Goal: Book appointment/travel/reservation

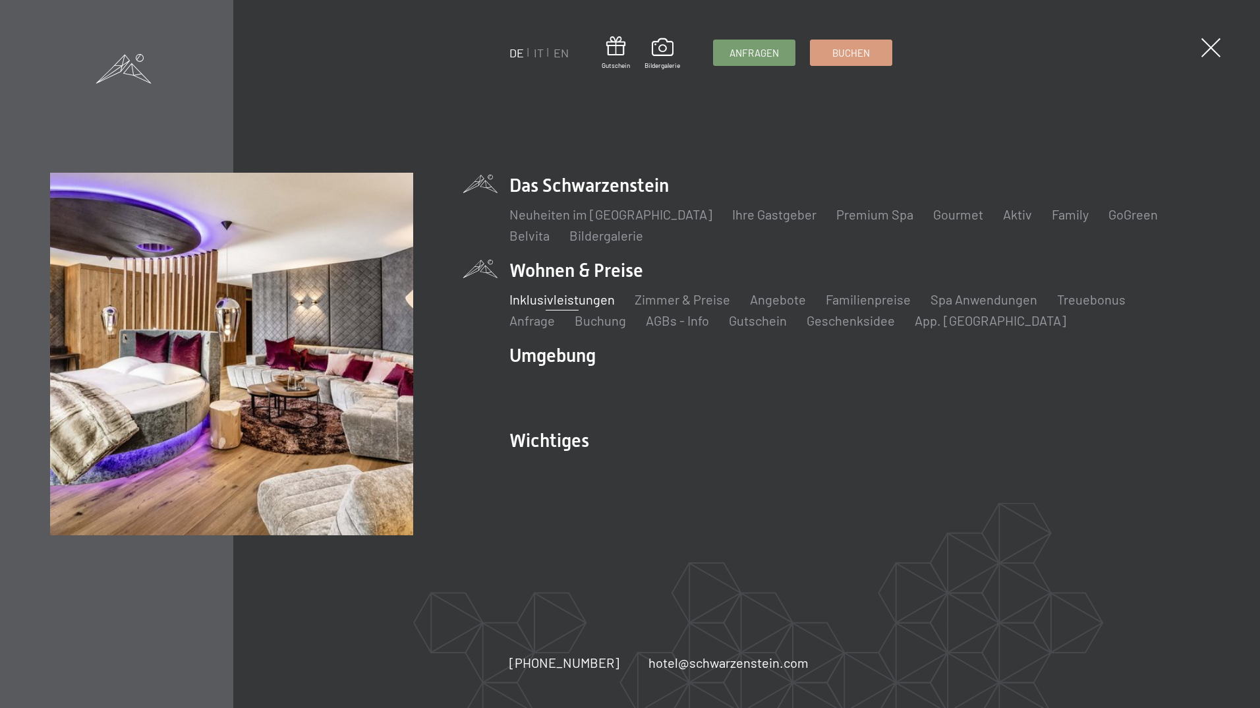
click at [566, 297] on link "Inklusivleistungen" at bounding box center [562, 299] width 105 height 16
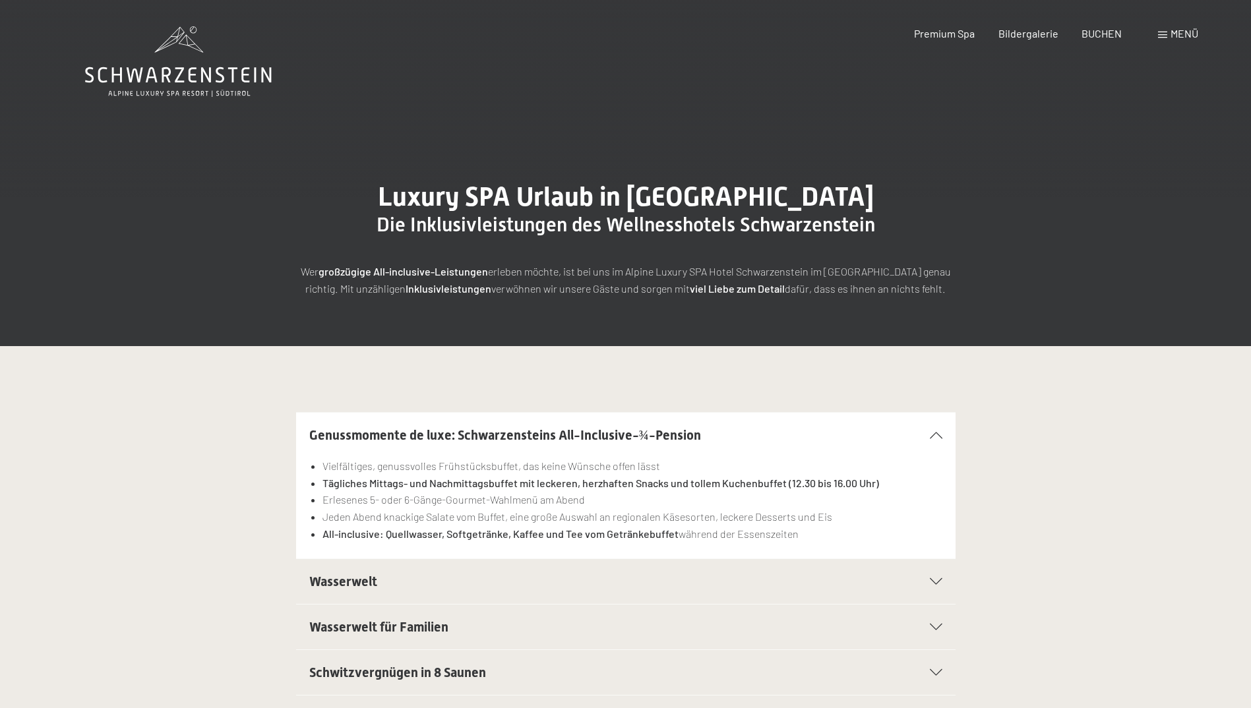
drag, startPoint x: 1057, startPoint y: 507, endPoint x: 1049, endPoint y: 299, distance: 208.5
click at [1042, 36] on span "Bildergalerie" at bounding box center [1028, 31] width 60 height 13
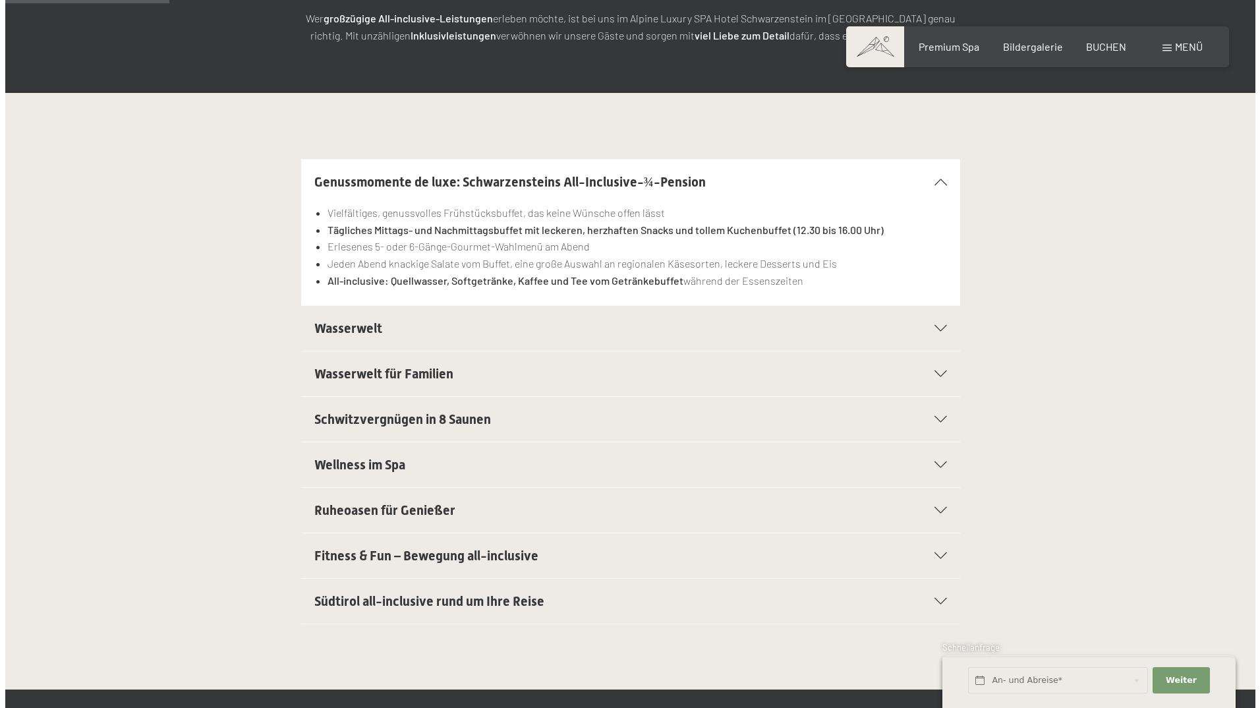
scroll to position [330, 0]
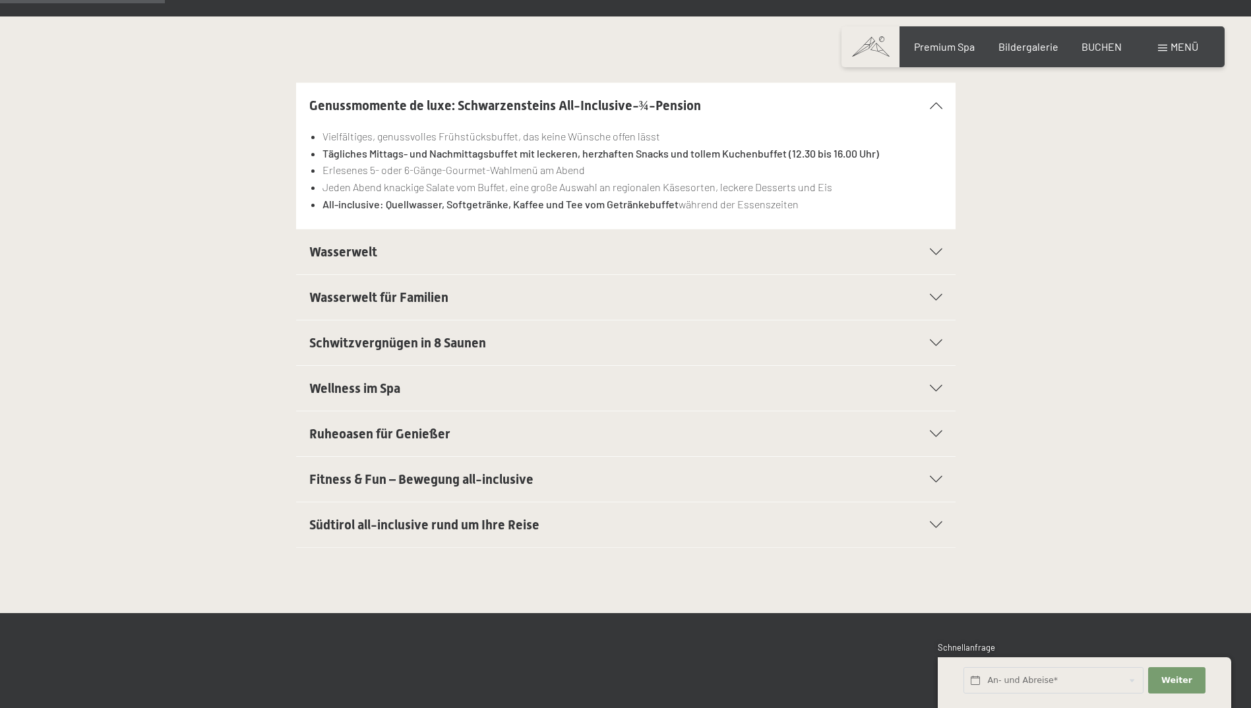
click at [755, 485] on h2 "Fitness & Fun – Bewegung all-inclusive" at bounding box center [594, 479] width 570 height 18
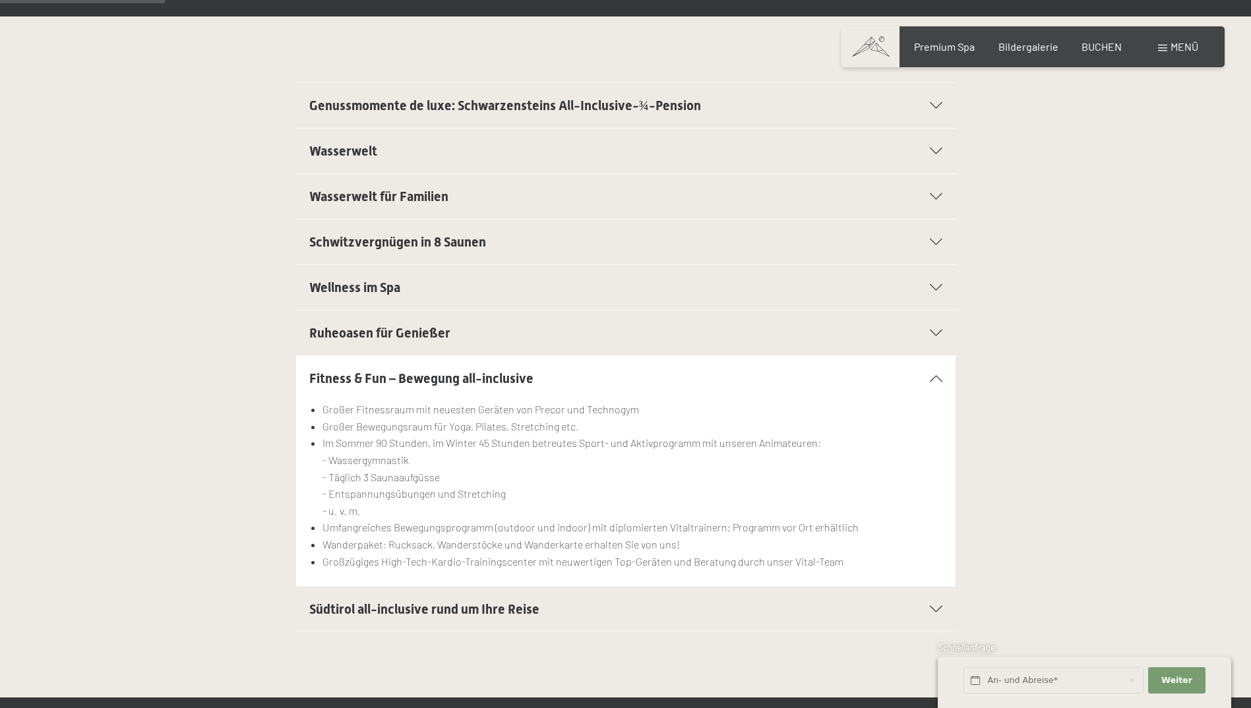
click at [926, 371] on div "Fitness & Fun – Bewegung all-inclusive" at bounding box center [625, 378] width 633 height 45
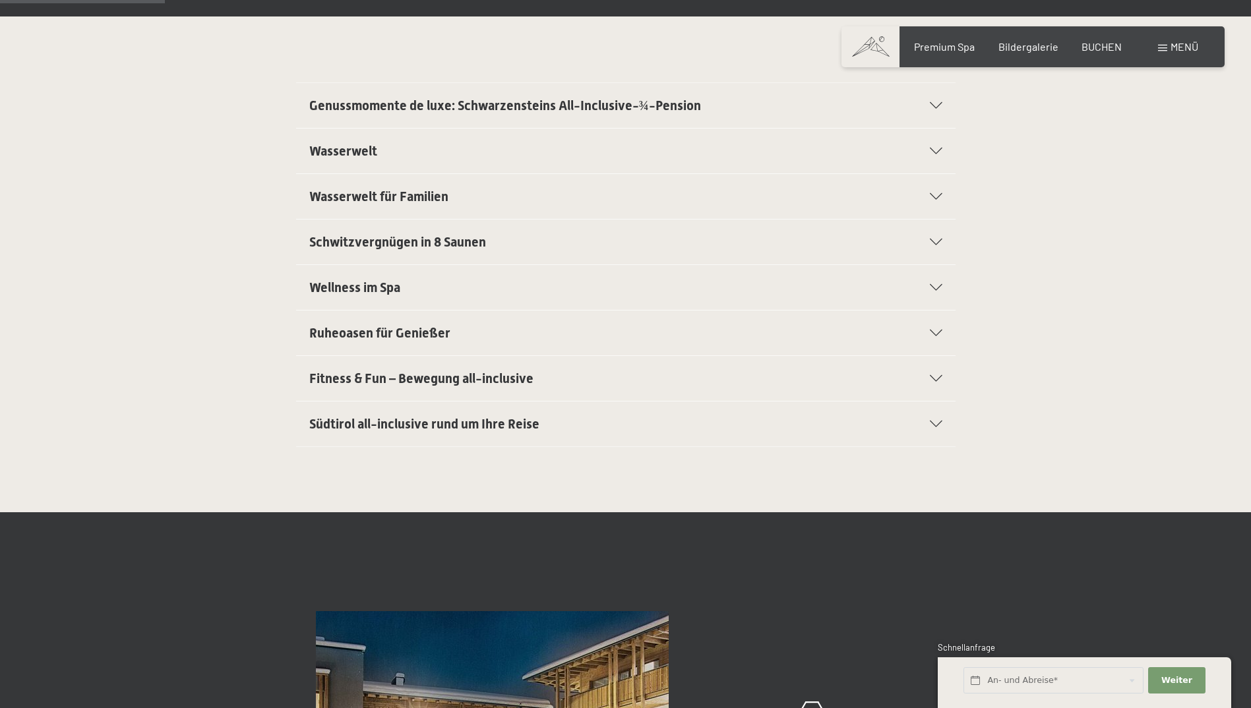
click at [833, 422] on h2 "Südtirol all-inclusive rund um Ihre Reise" at bounding box center [594, 424] width 570 height 18
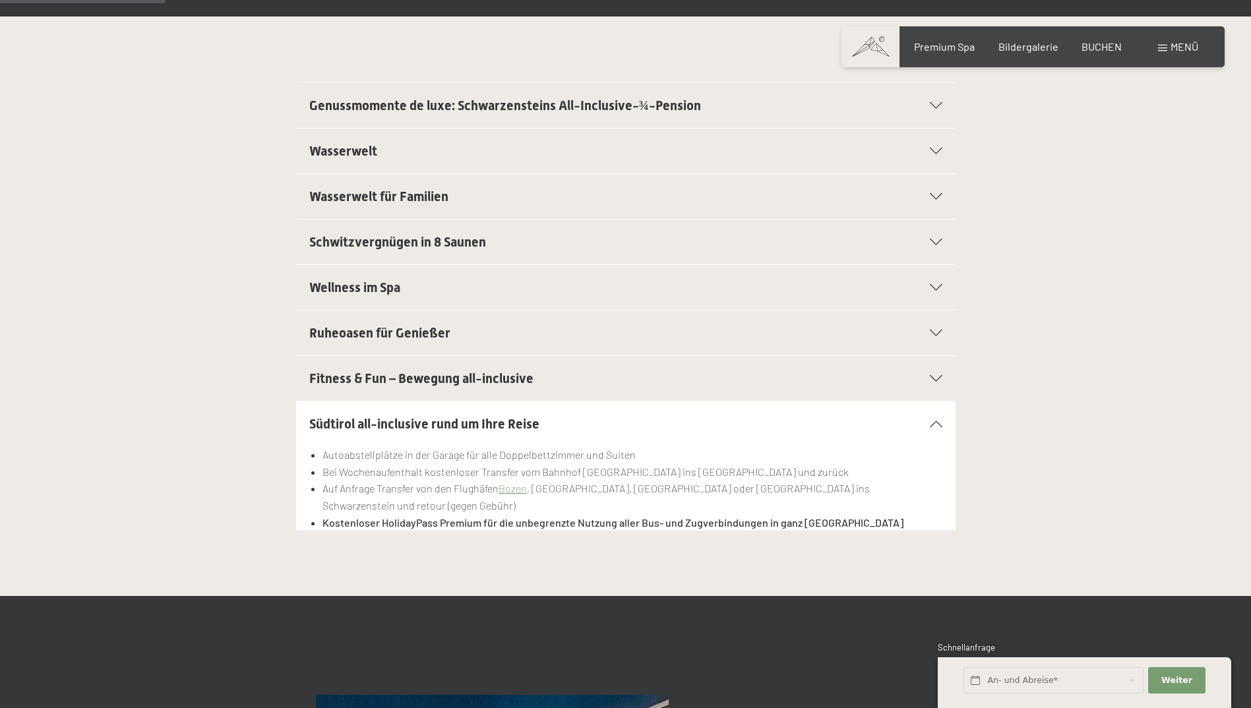
click at [833, 422] on h2 "Südtirol all-inclusive rund um Ihre Reise" at bounding box center [594, 424] width 570 height 18
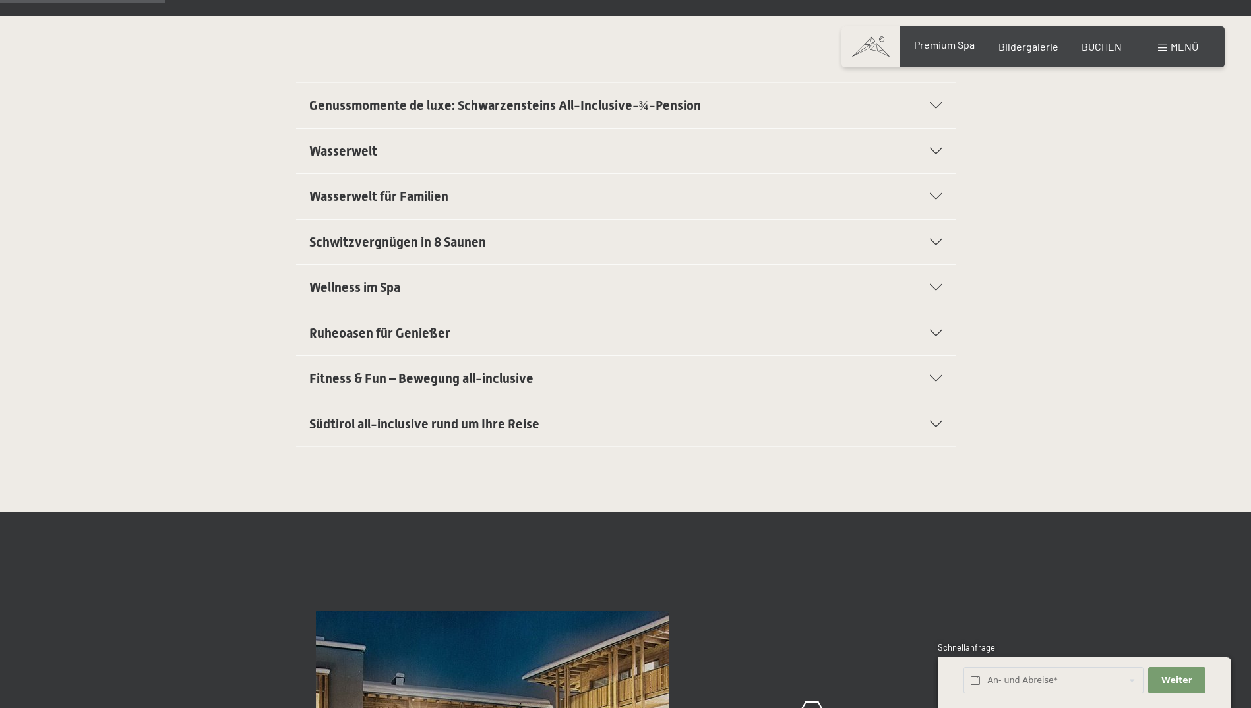
click at [930, 52] on div "Premium Spa" at bounding box center [944, 45] width 61 height 15
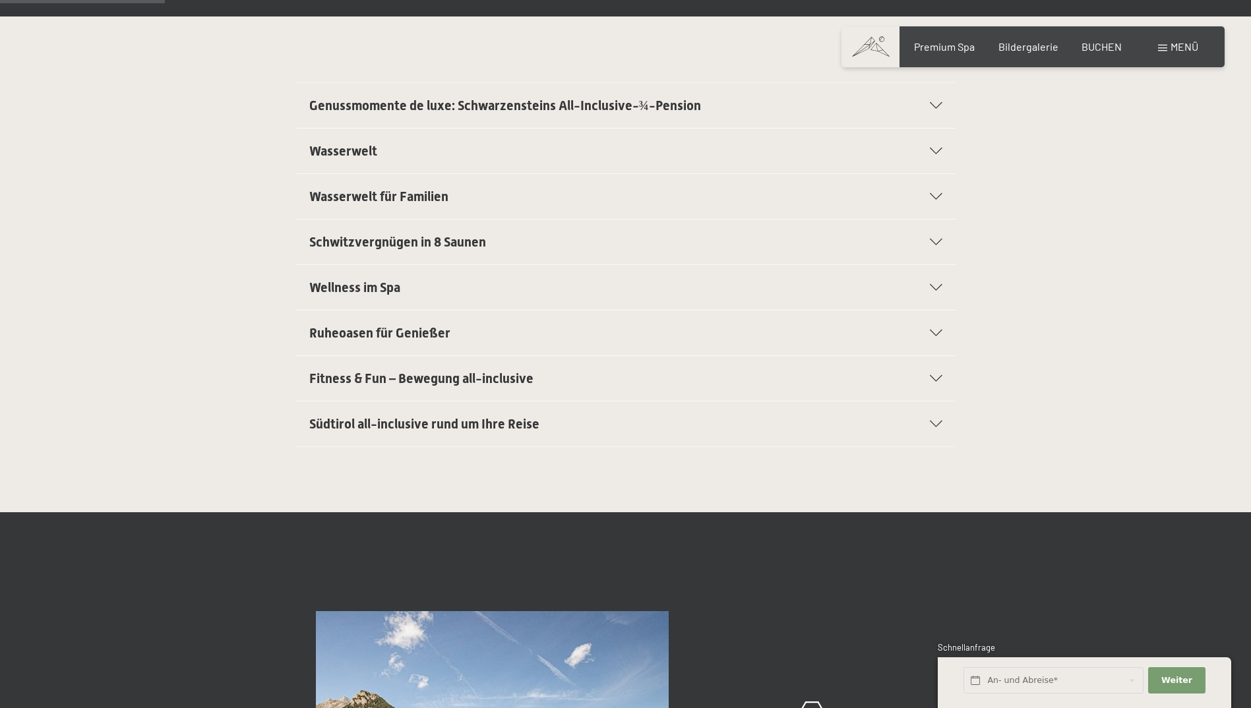
click at [1198, 52] on div "Buchen Anfragen Premium Spa Bildergalerie BUCHEN Menü DE IT EN Gutschein Bilder…" at bounding box center [1033, 47] width 330 height 15
click at [1184, 44] on span "Menü" at bounding box center [1184, 46] width 28 height 13
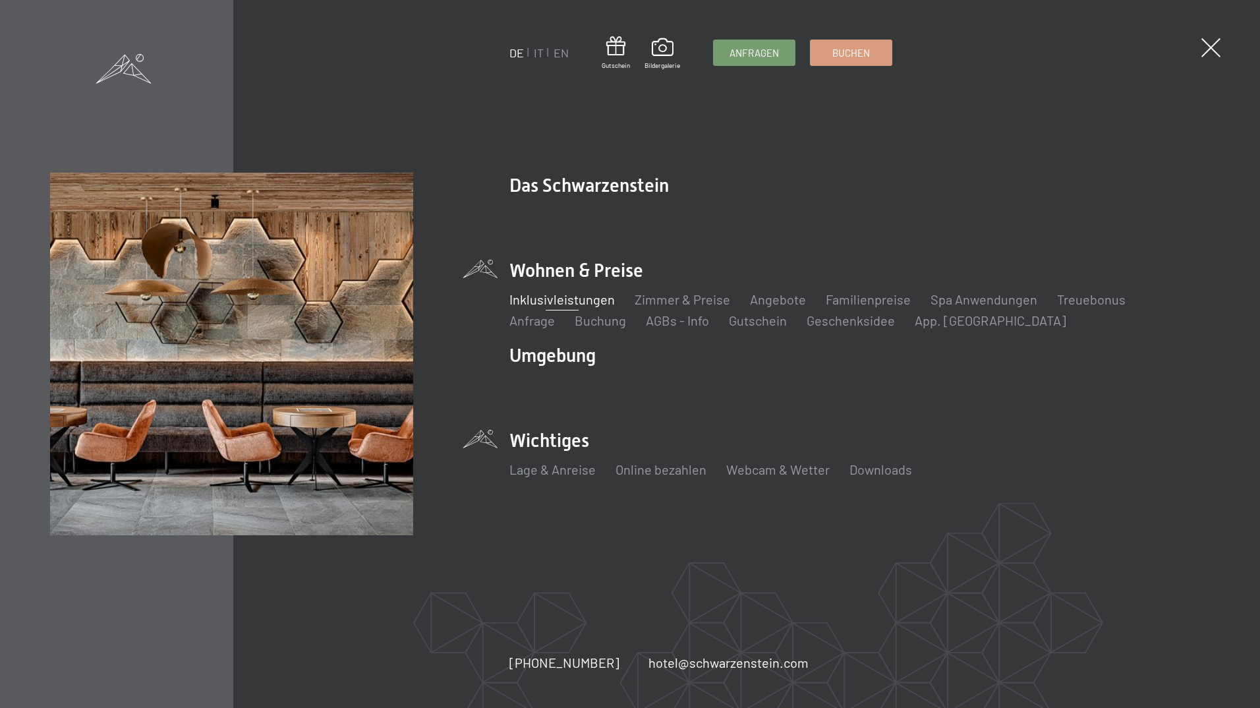
click at [527, 448] on li "Wichtiges Lage & Anreise Online bezahlen Webcam & Wetter Downloads" at bounding box center [860, 460] width 700 height 65
click at [552, 465] on link "Lage & Anreise" at bounding box center [553, 469] width 86 height 16
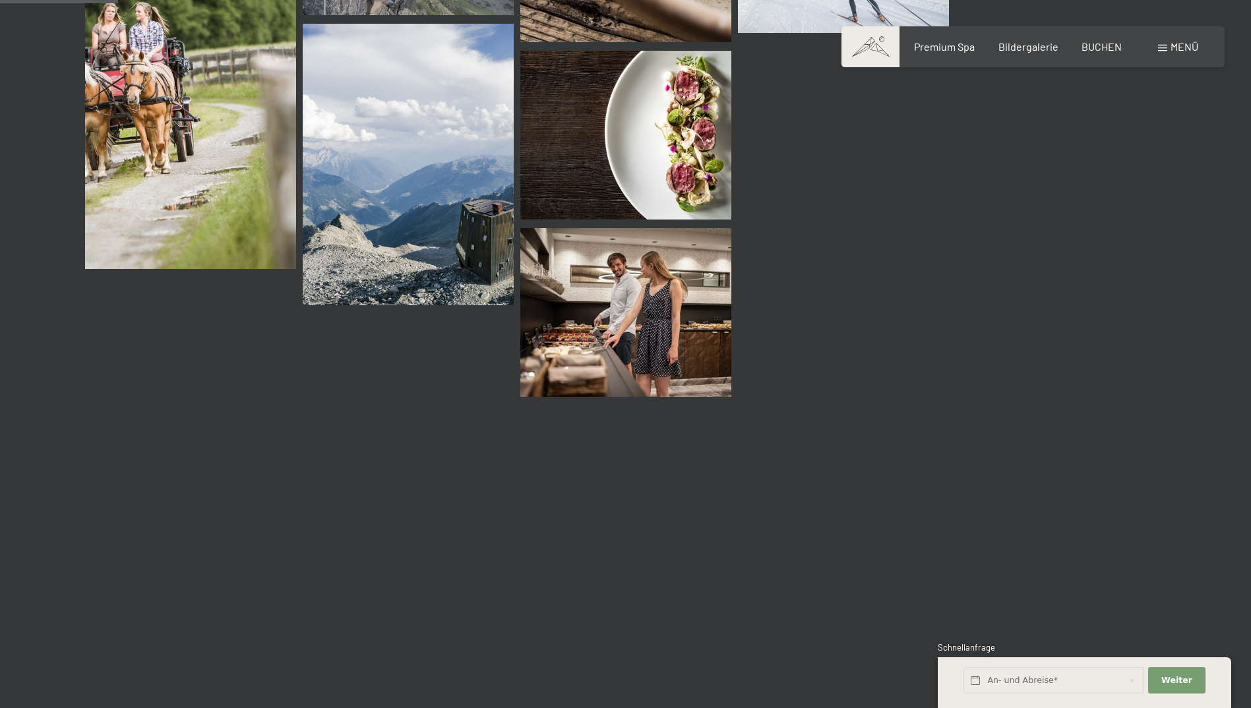
scroll to position [1912, 0]
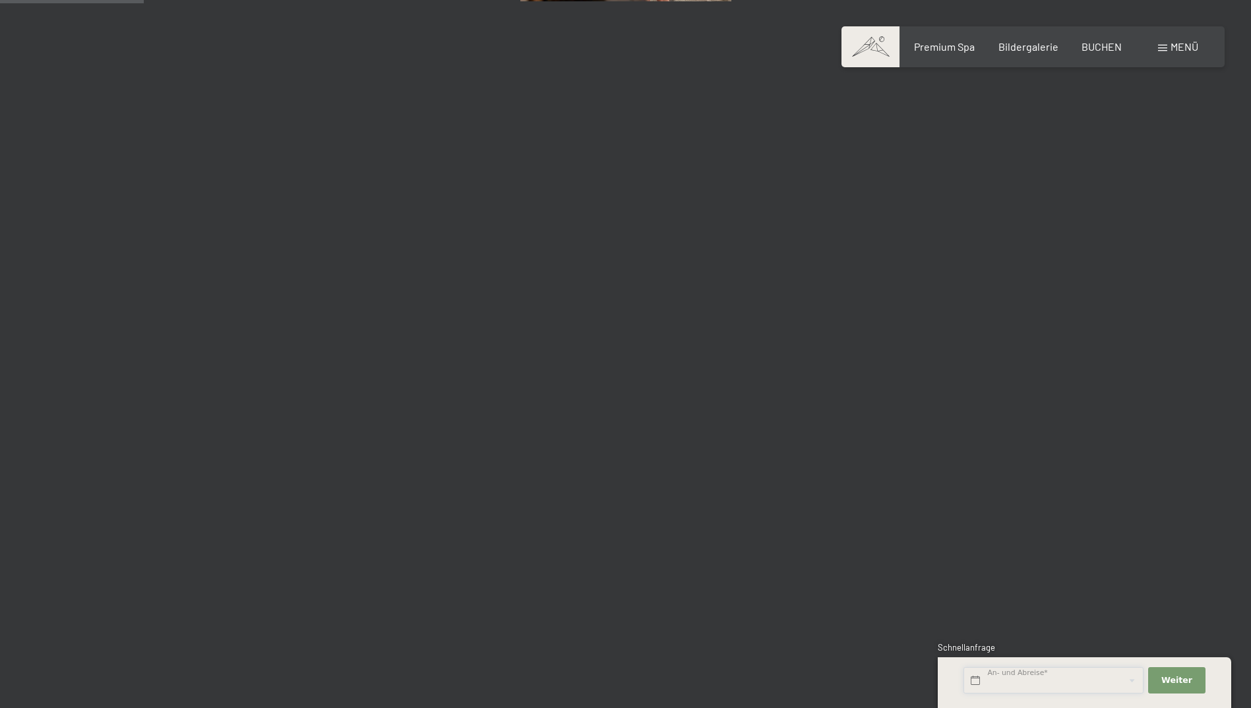
click at [1027, 670] on input "text" at bounding box center [1053, 680] width 180 height 27
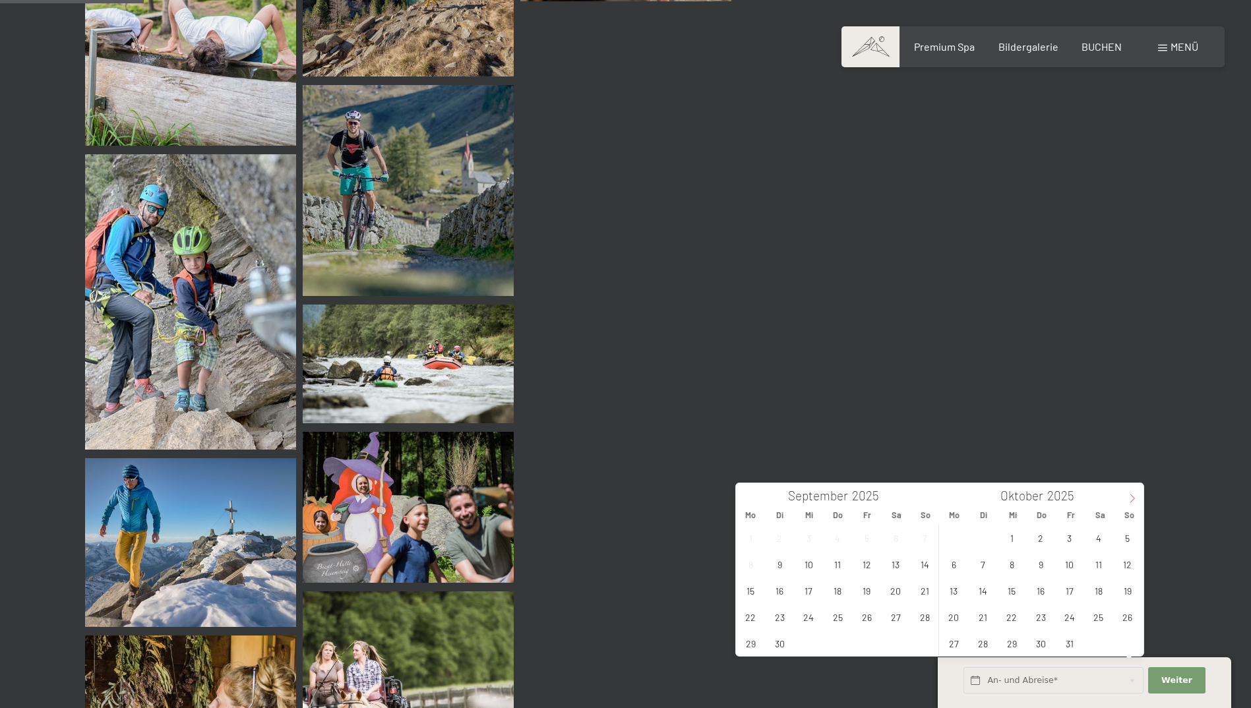
click at [1133, 498] on icon at bounding box center [1131, 498] width 9 height 9
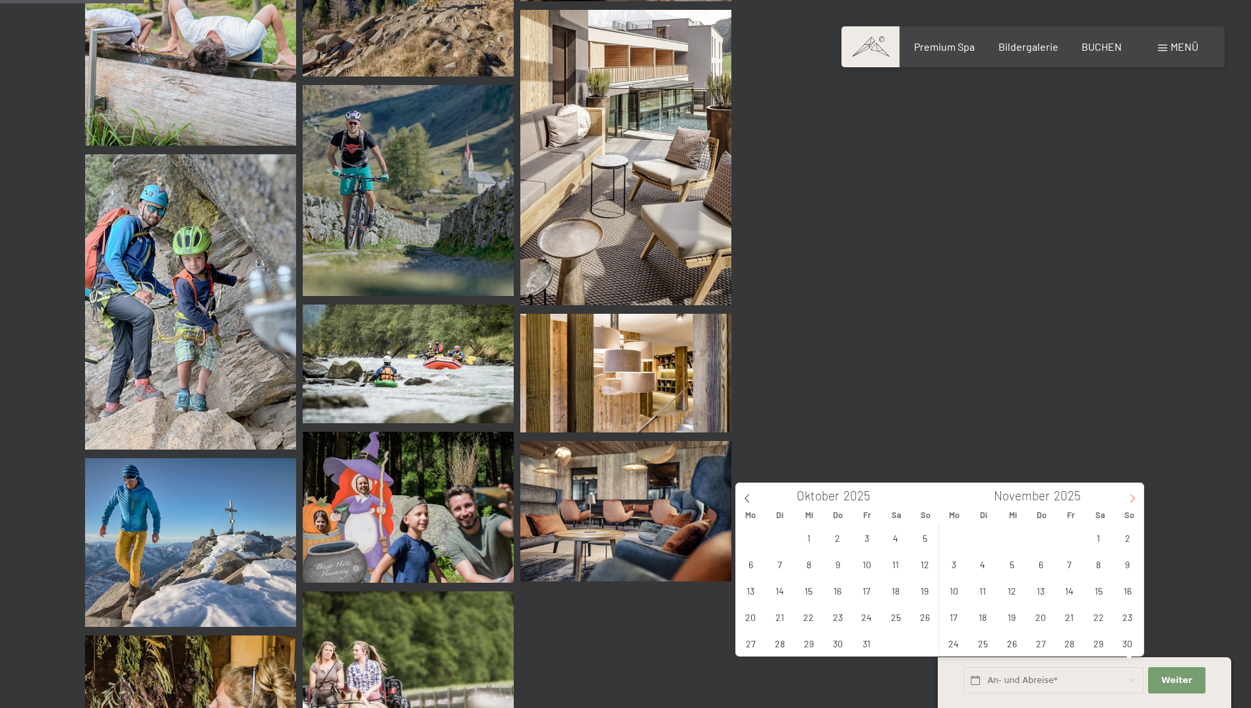
click at [1133, 498] on icon at bounding box center [1131, 498] width 9 height 9
click at [1073, 586] on span "19" at bounding box center [1069, 590] width 26 height 26
click at [1099, 589] on span "20" at bounding box center [1098, 590] width 26 height 26
type input "Fr. 19.12.2025 - Sa. 20.12.2025"
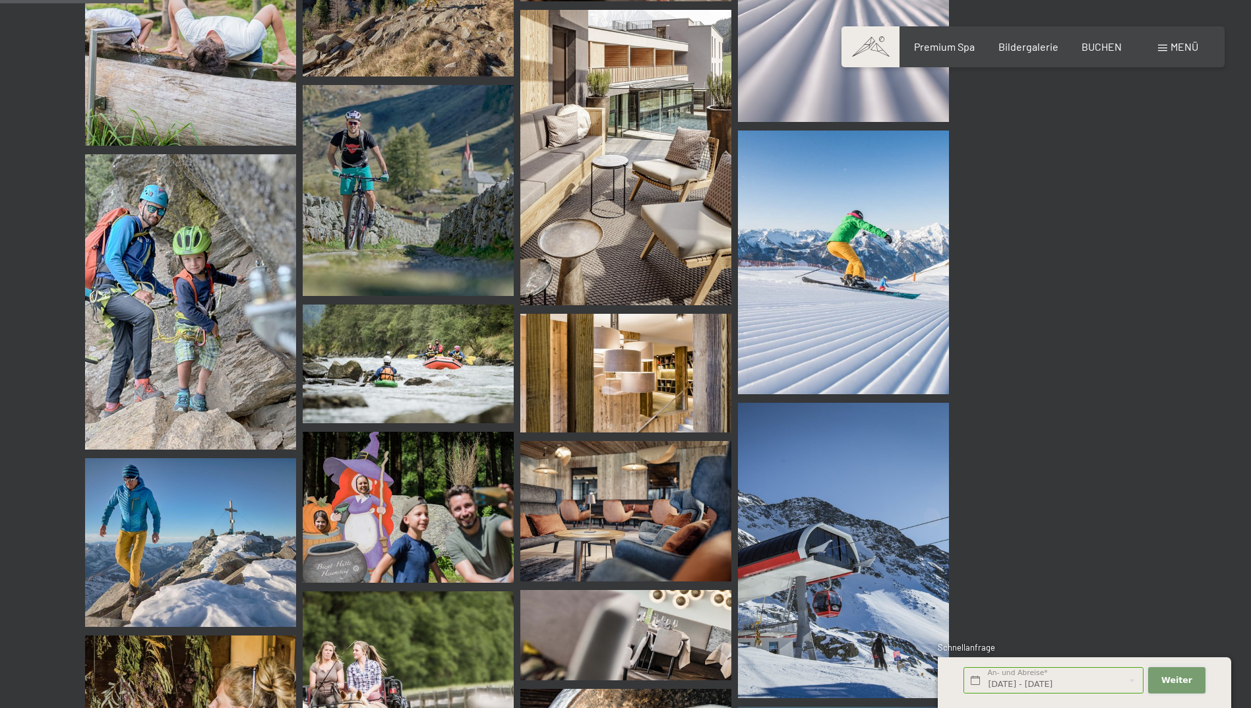
drag, startPoint x: 1177, startPoint y: 682, endPoint x: 1159, endPoint y: 678, distance: 18.1
click at [1177, 682] on span "Weiter" at bounding box center [1176, 680] width 31 height 12
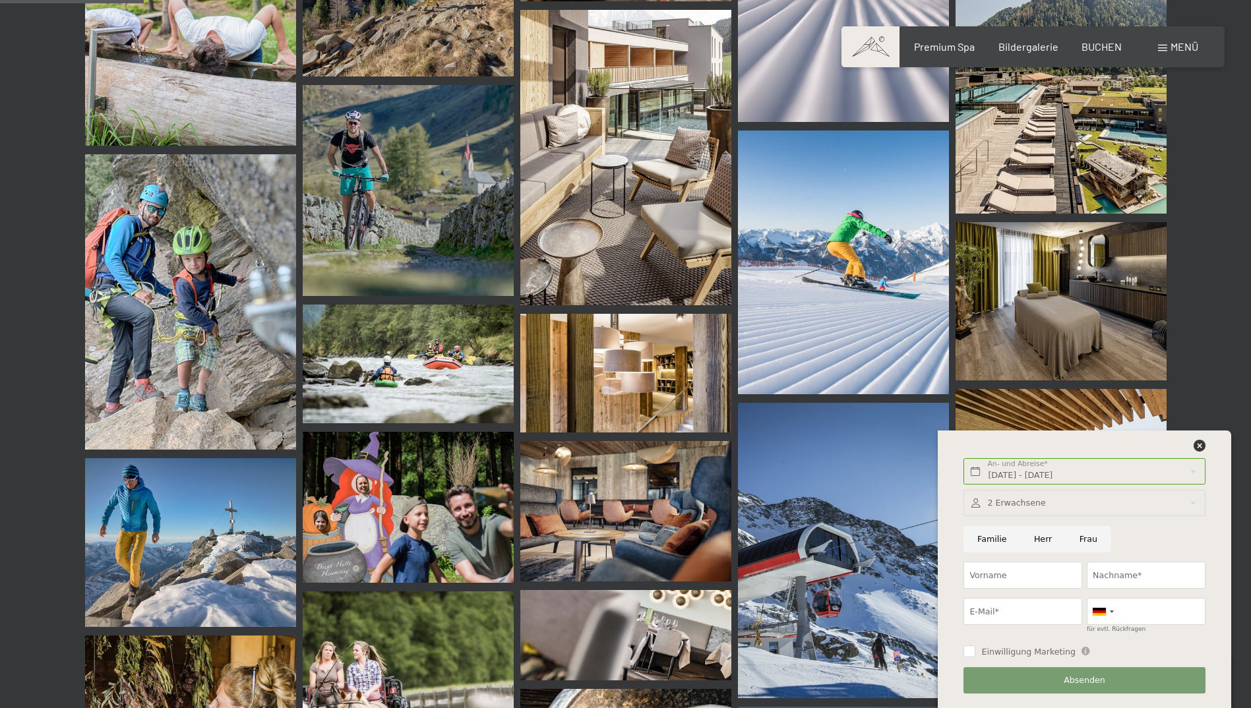
click at [837, 548] on img at bounding box center [843, 550] width 211 height 295
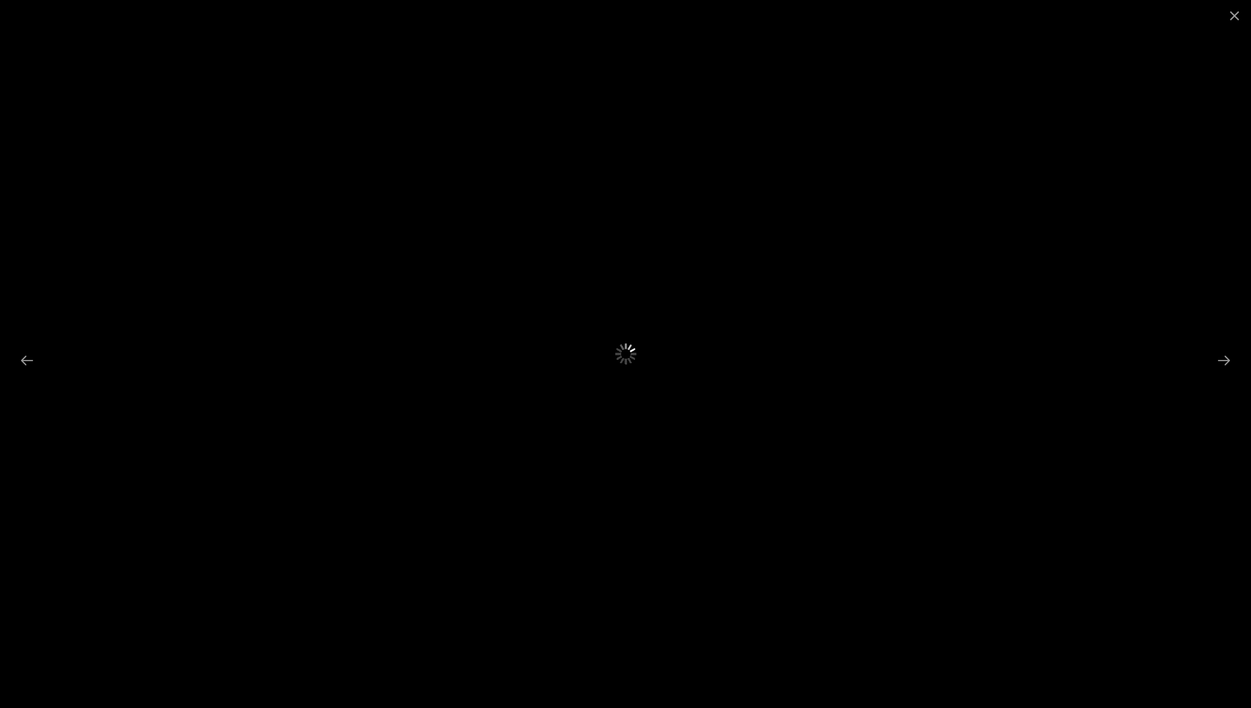
scroll to position [0, 0]
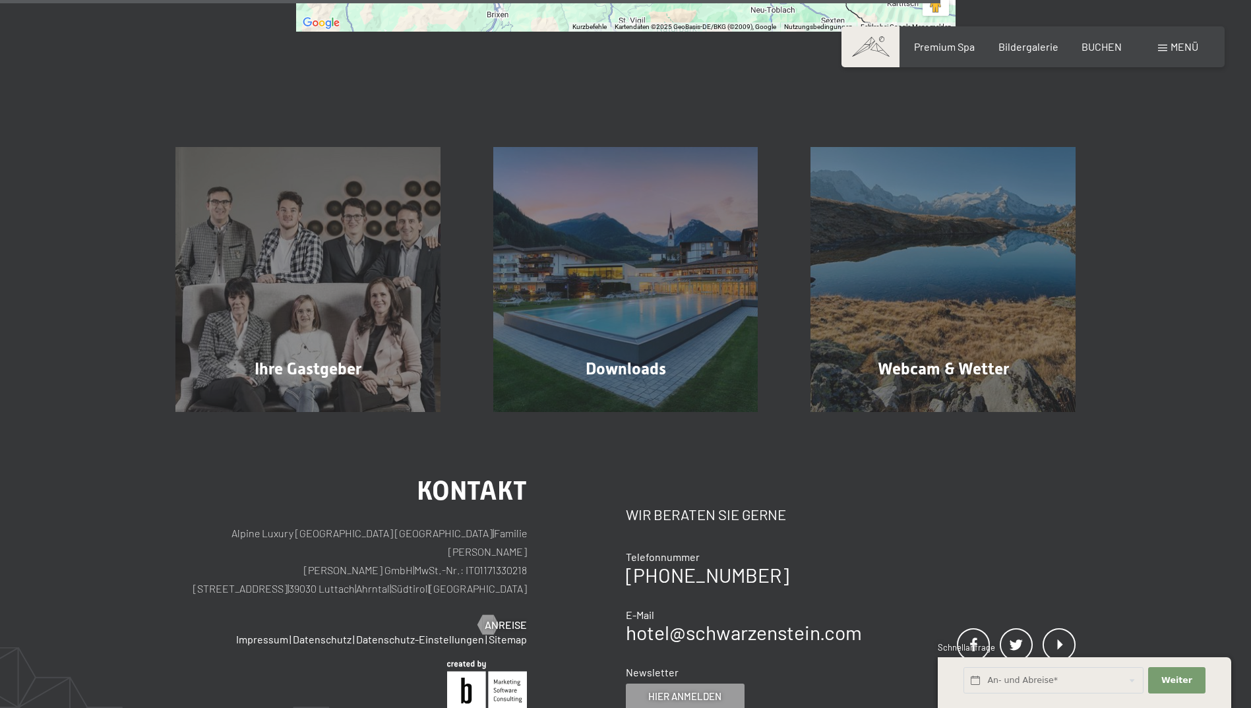
scroll to position [1055, 0]
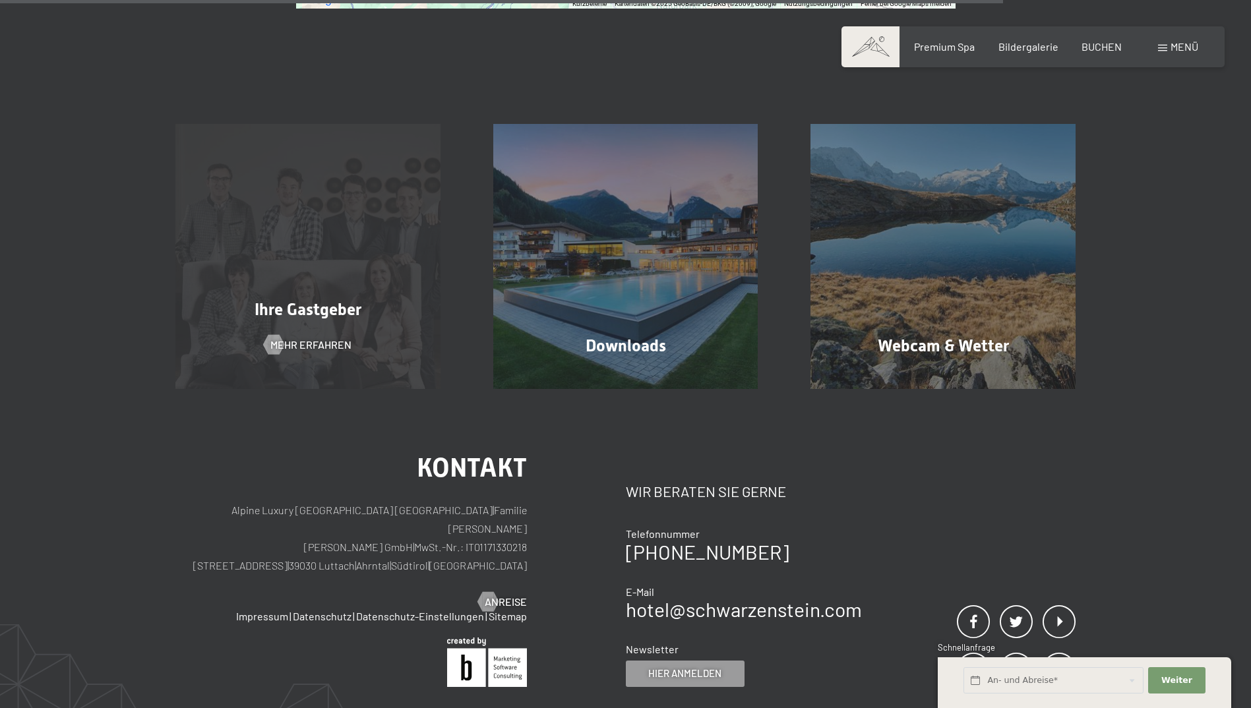
click at [298, 237] on div "Ihre Gastgeber Mehr erfahren" at bounding box center [308, 256] width 318 height 265
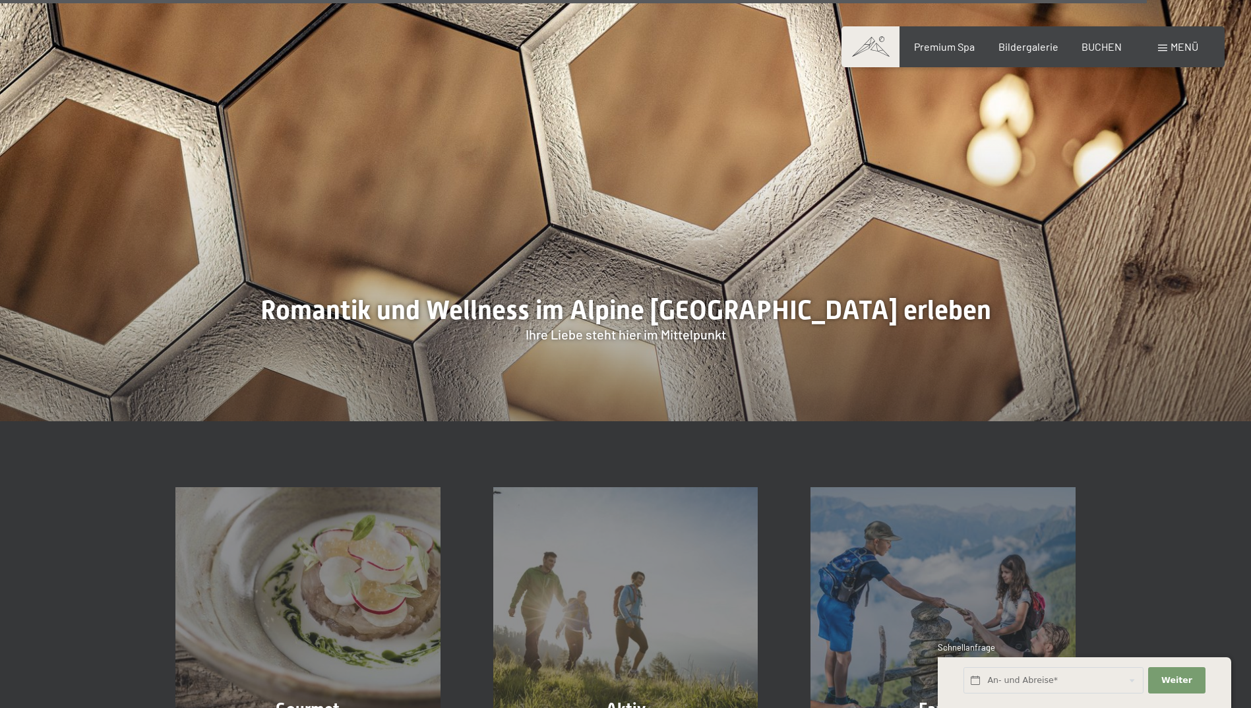
scroll to position [4219, 0]
